Goal: Check status

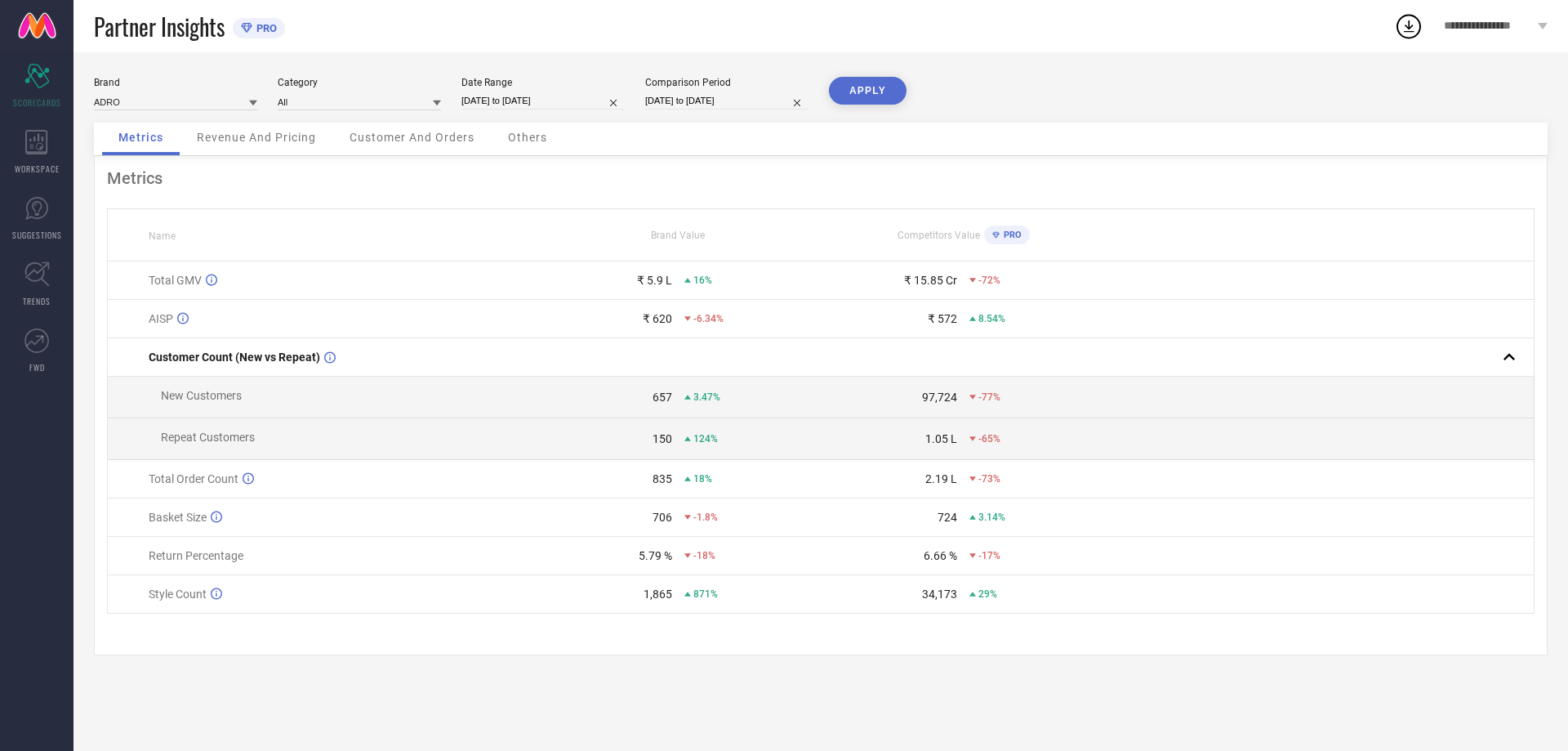
click at [675, 100] on input "[DATE] to [DATE]" at bounding box center [727, 101] width 163 height 17
select select "4"
select select "2024"
select select "5"
select select "2024"
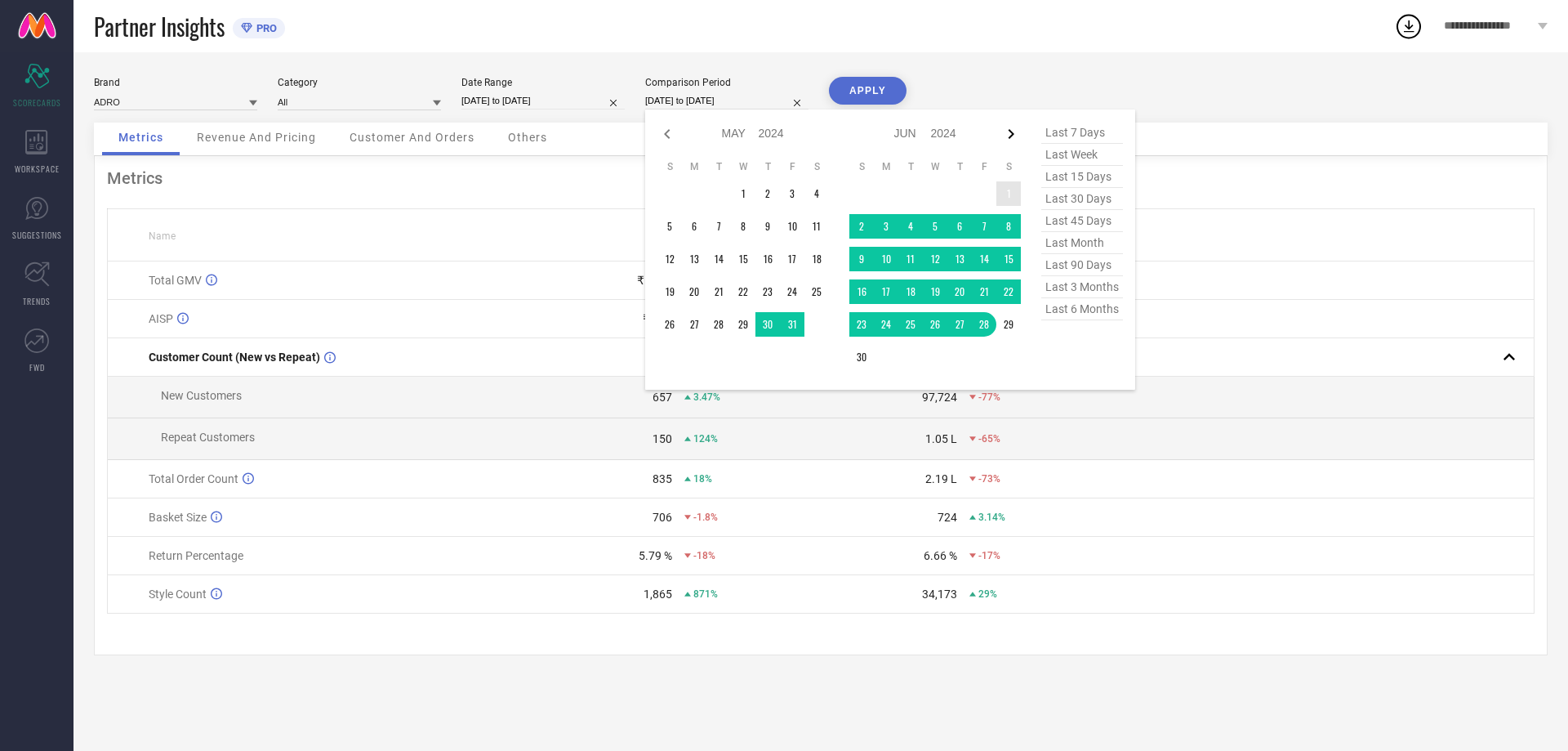
click at [1007, 135] on icon at bounding box center [1010, 134] width 19 height 19
select select "5"
select select "2024"
select select "6"
select select "2024"
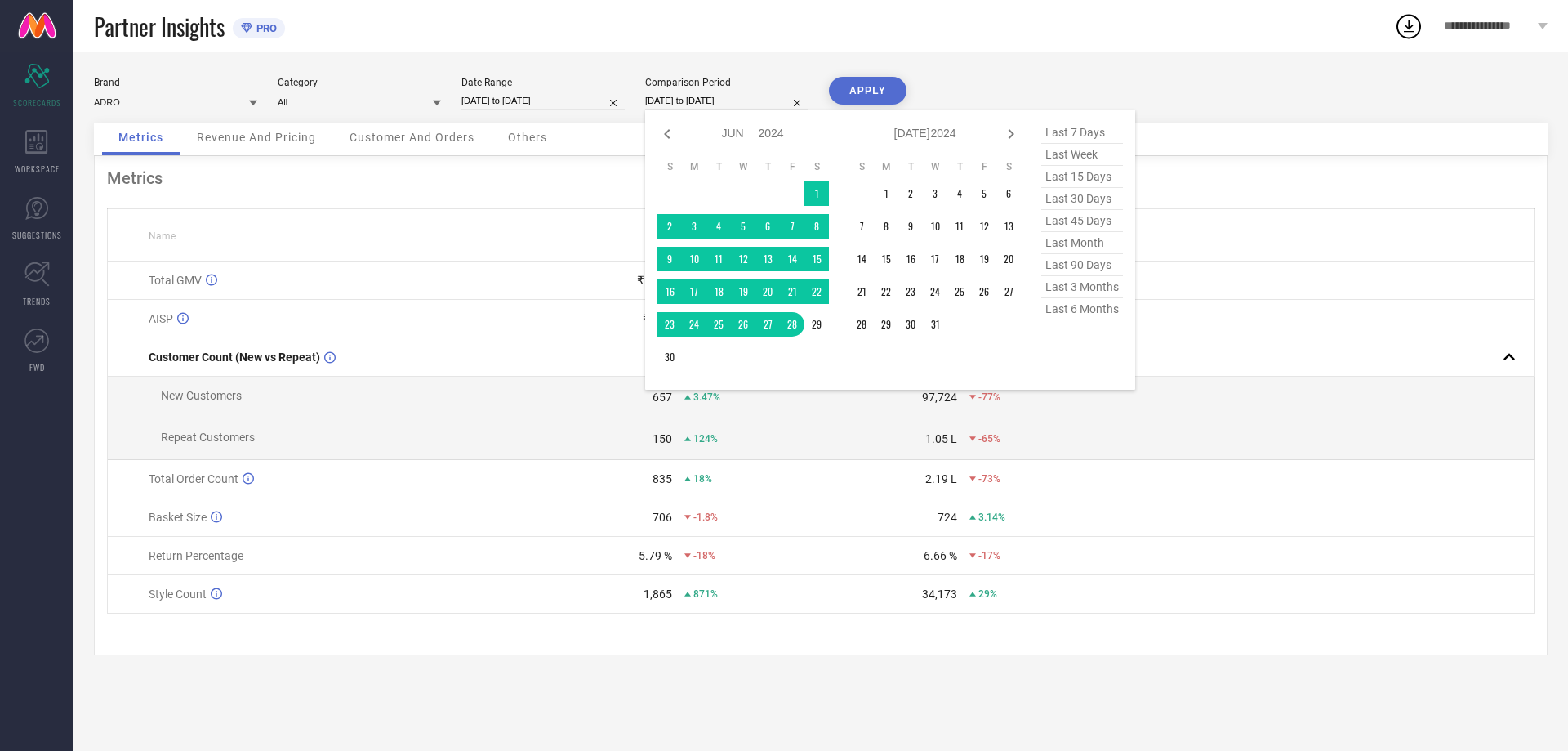
click at [631, 71] on div "Brand ADRO Category All Date Range [DATE] to [DATE] Comparison Period [DATE] to…" at bounding box center [821, 401] width 1495 height 699
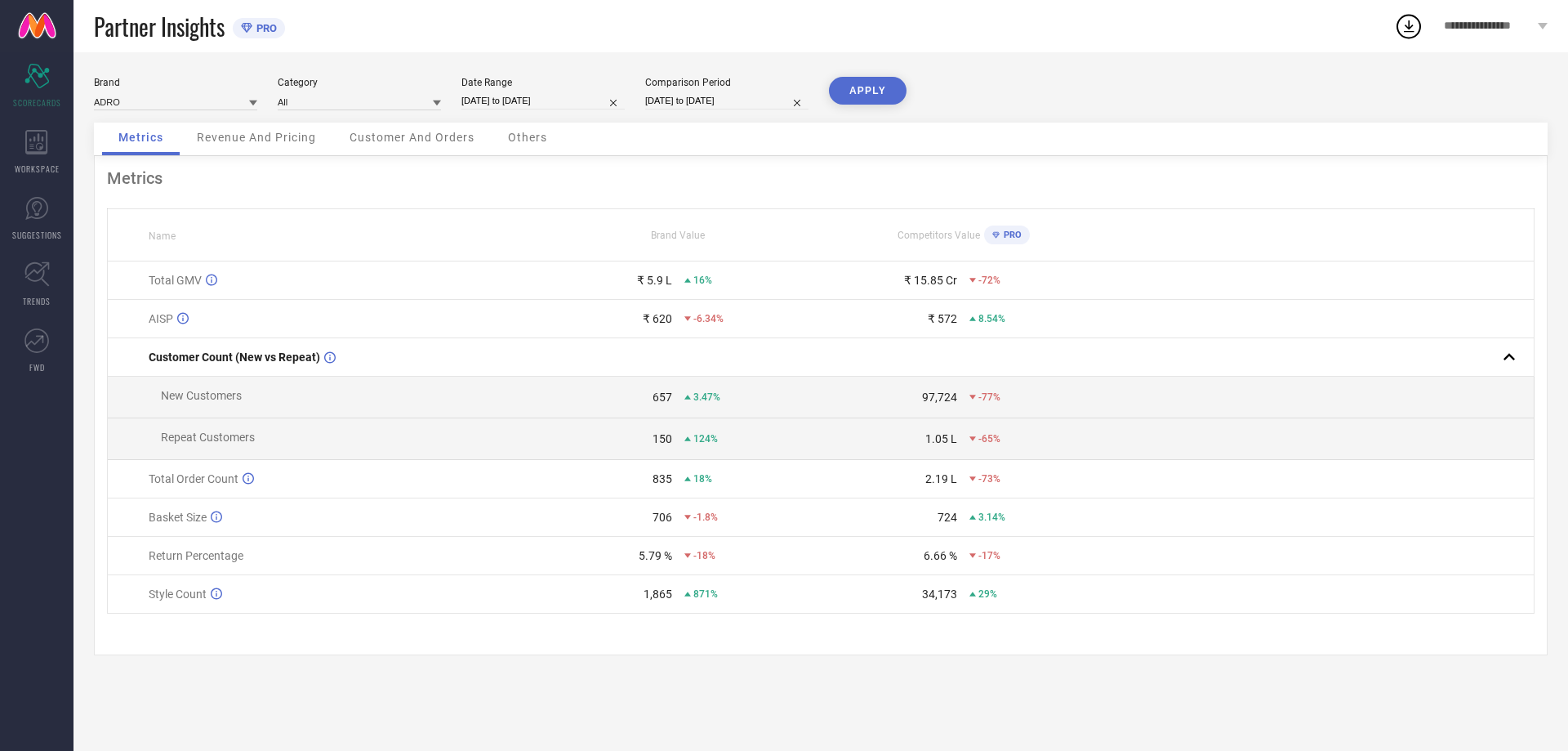
click at [479, 106] on input "[DATE] to [DATE]" at bounding box center [543, 101] width 163 height 17
select select "7"
select select "2025"
select select "8"
select select "2025"
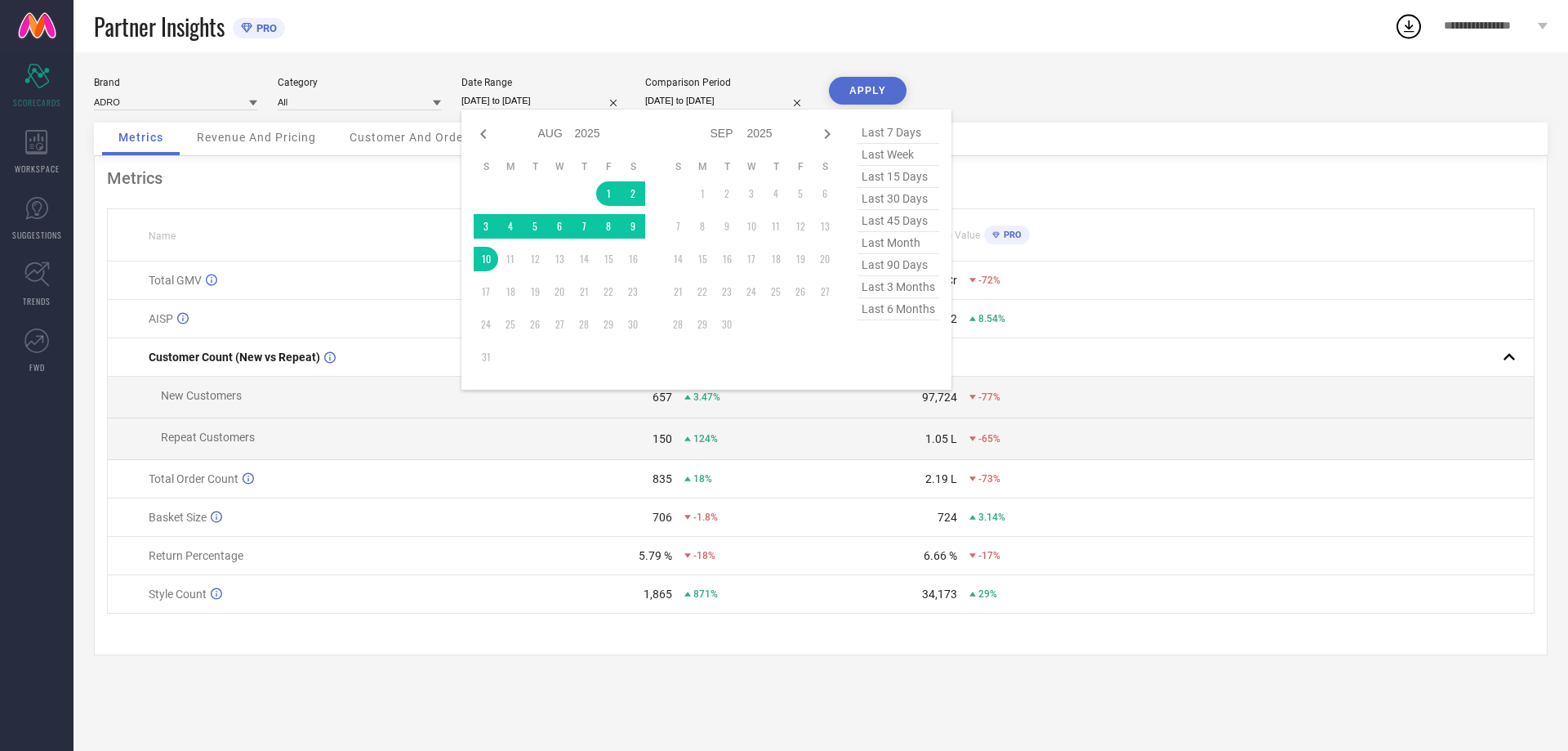
click at [519, 74] on div "Brand ADRO Category All Date Range [DATE] to [DATE] Jan Feb Mar Apr May Jun [DA…" at bounding box center [821, 401] width 1495 height 699
